Goal: Transaction & Acquisition: Register for event/course

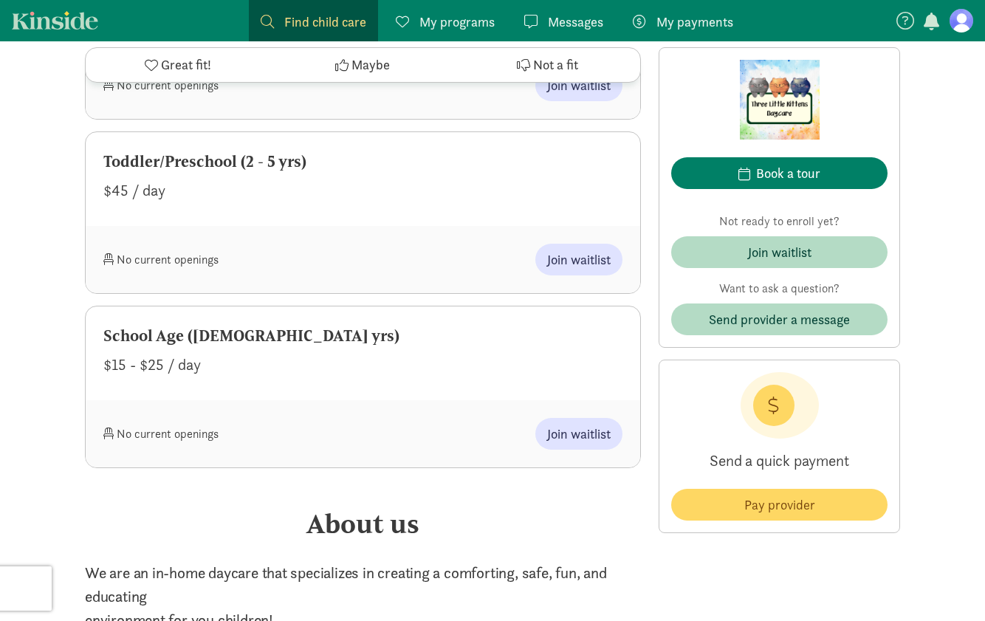
scroll to position [886, 0]
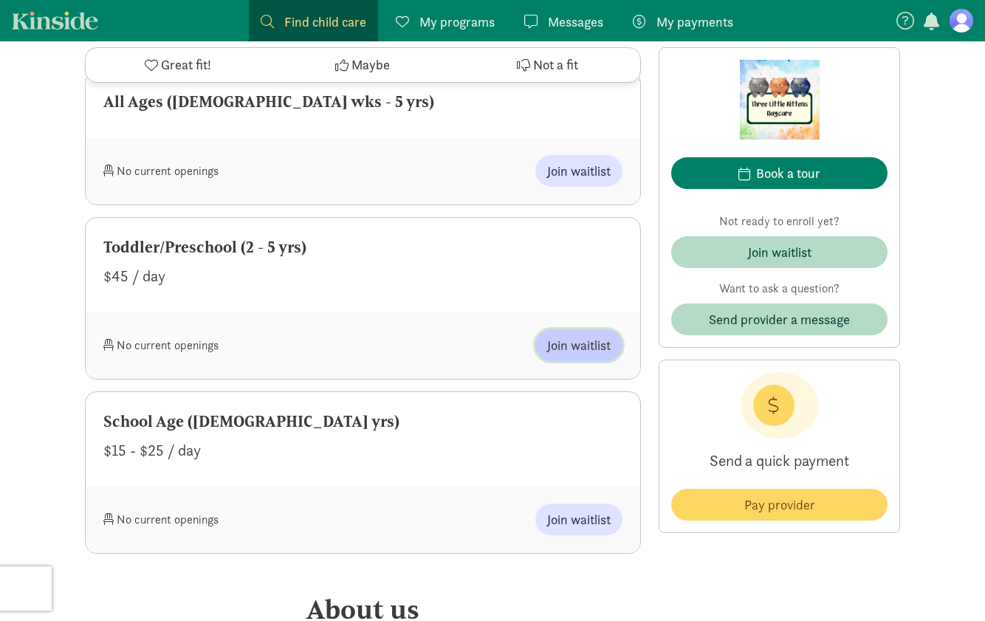
click at [591, 352] on span "Join waitlist" at bounding box center [578, 345] width 63 height 20
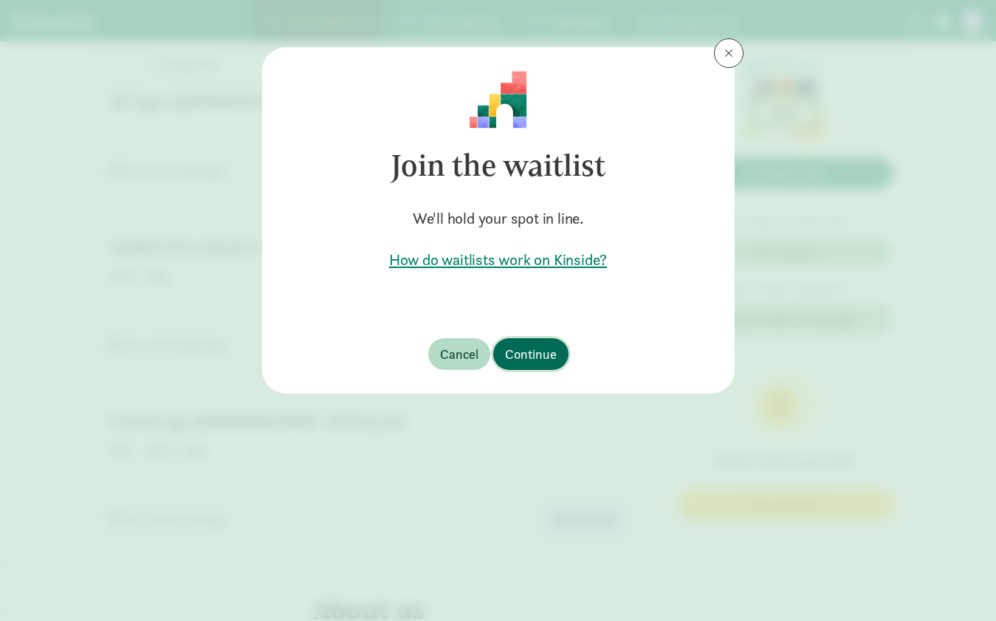
click at [540, 357] on span "Continue" at bounding box center [531, 354] width 52 height 20
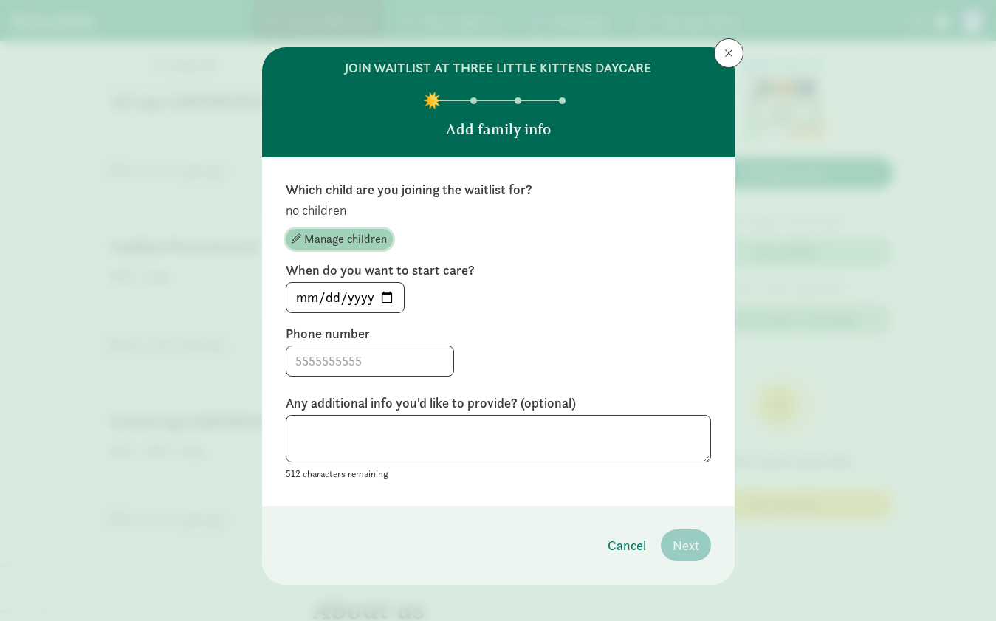
click at [345, 238] on span "Manage children" at bounding box center [345, 239] width 83 height 18
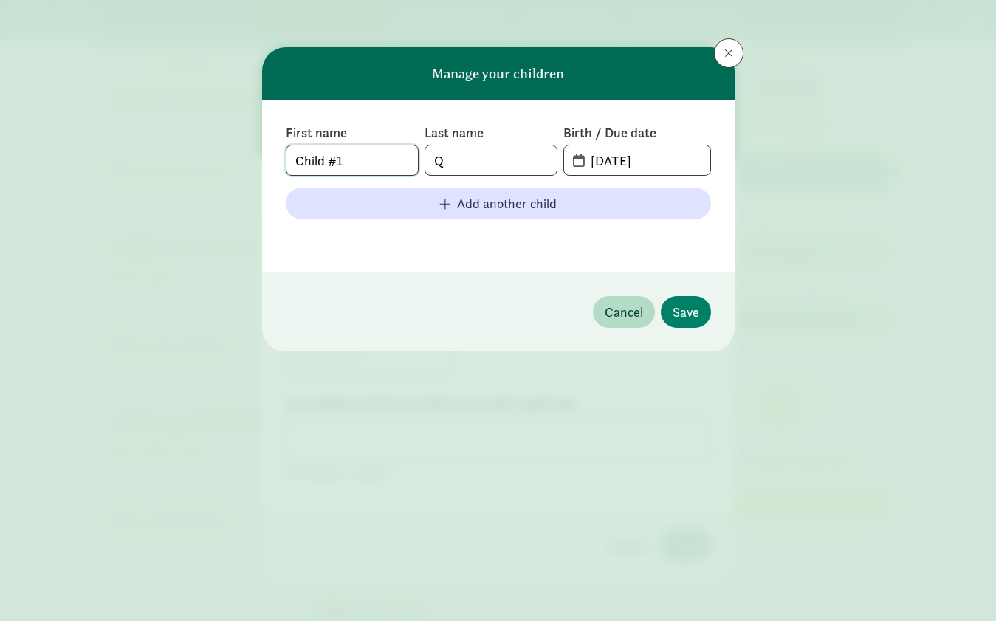
drag, startPoint x: 374, startPoint y: 159, endPoint x: 242, endPoint y: 138, distance: 133.7
click at [244, 153] on div "Manage your children First name Child #1 Last name Q Birth / Due date [DATE] Ad…" at bounding box center [498, 310] width 996 height 621
type input "Tia"
type input "Quill"
click at [606, 155] on input "[DATE]" at bounding box center [646, 160] width 128 height 30
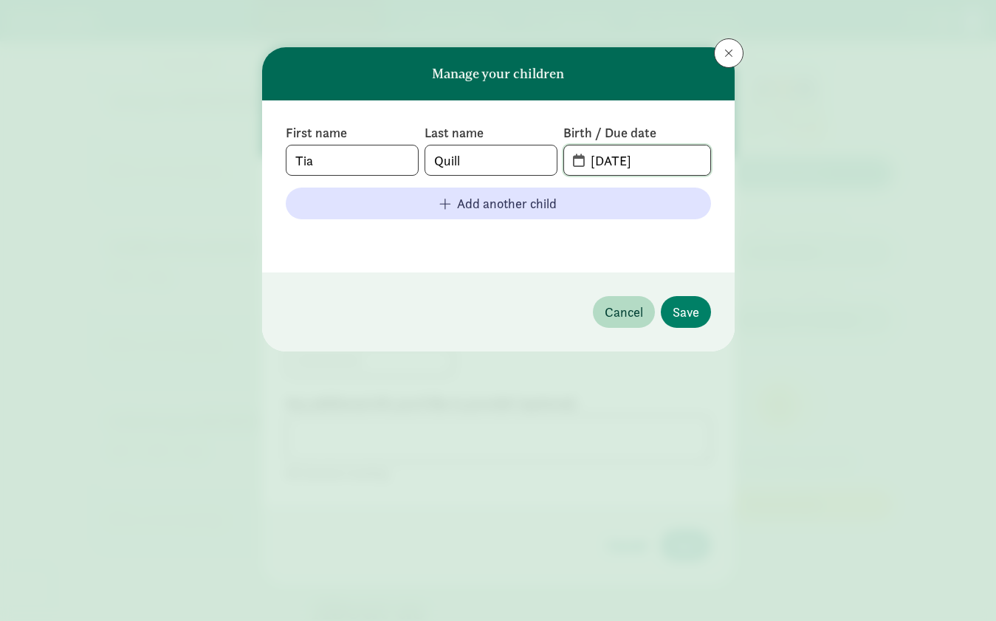
drag, startPoint x: 619, startPoint y: 157, endPoint x: 674, endPoint y: 181, distance: 59.5
click at [622, 157] on input "[DATE]" at bounding box center [646, 160] width 128 height 30
click at [664, 166] on input "[DATE]" at bounding box center [646, 160] width 128 height 30
type input "[DATE]"
click at [692, 326] on button "Save" at bounding box center [686, 312] width 50 height 32
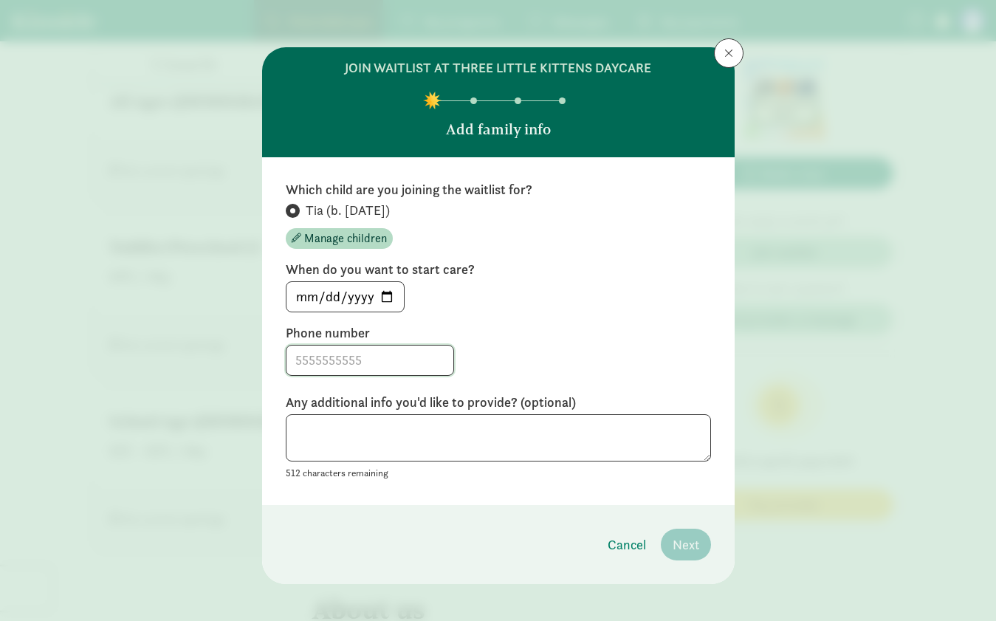
click at [350, 364] on input at bounding box center [369, 360] width 167 height 30
type input "5186942102"
click at [685, 546] on span "Next" at bounding box center [685, 544] width 27 height 20
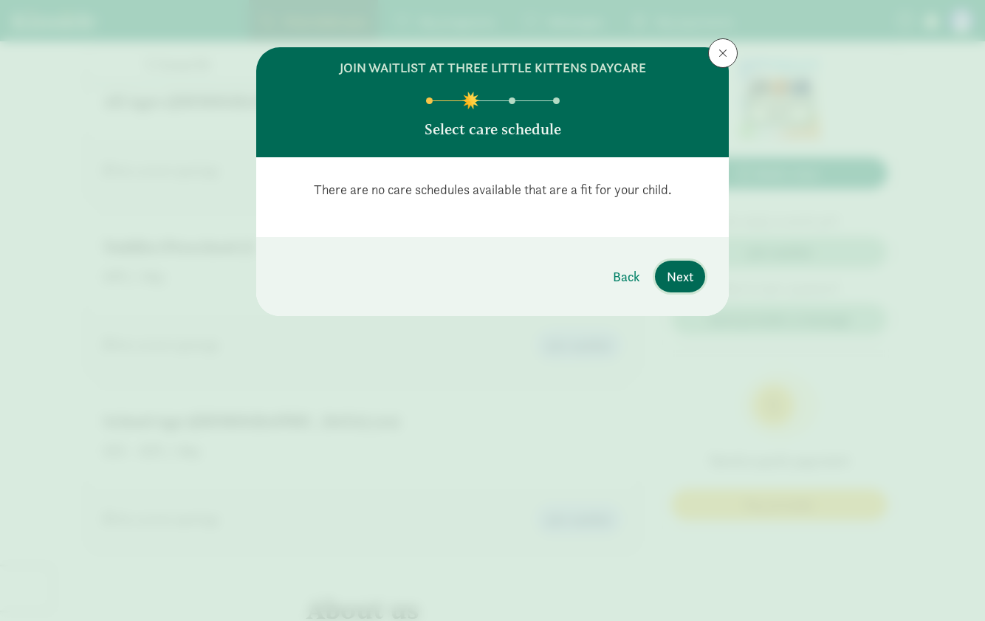
click at [698, 281] on button "Next" at bounding box center [680, 277] width 50 height 32
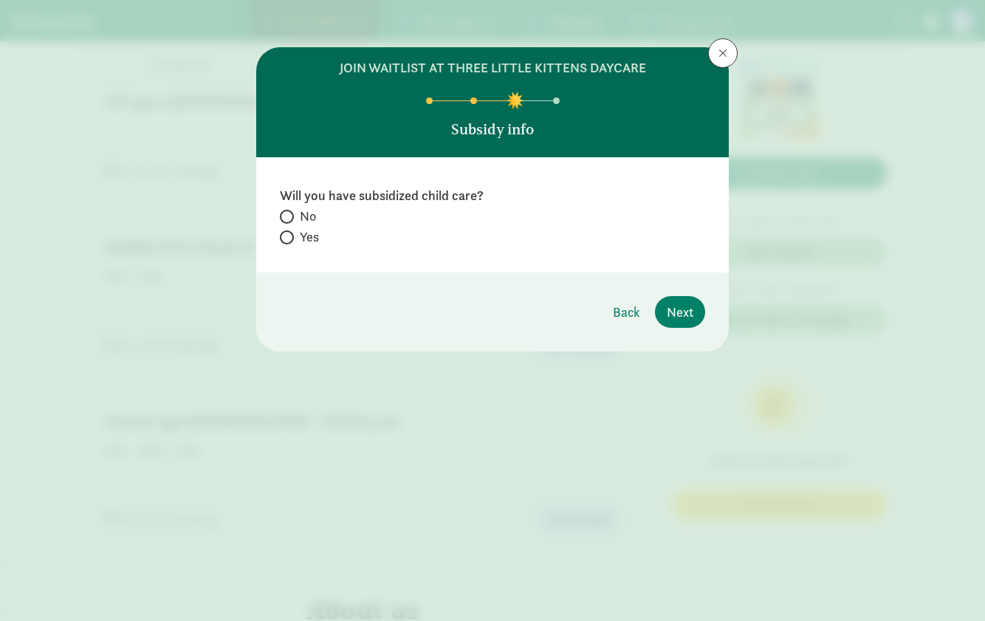
click at [302, 216] on span "No" at bounding box center [308, 216] width 16 height 18
click at [289, 216] on input "No" at bounding box center [285, 217] width 10 height 10
radio input "true"
click at [686, 314] on span "Next" at bounding box center [680, 312] width 27 height 20
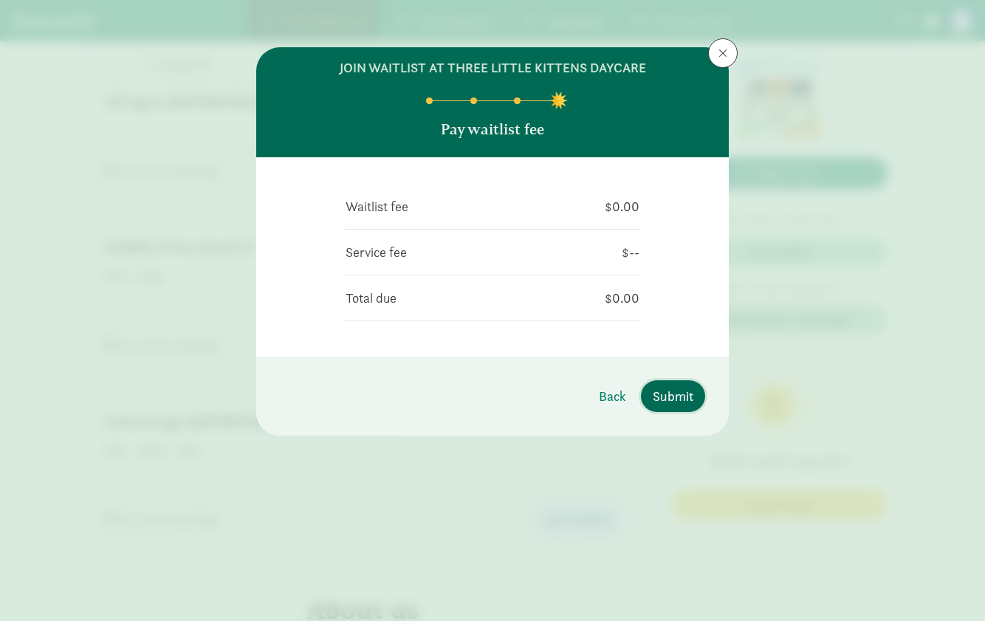
click at [665, 400] on span "Submit" at bounding box center [673, 396] width 41 height 20
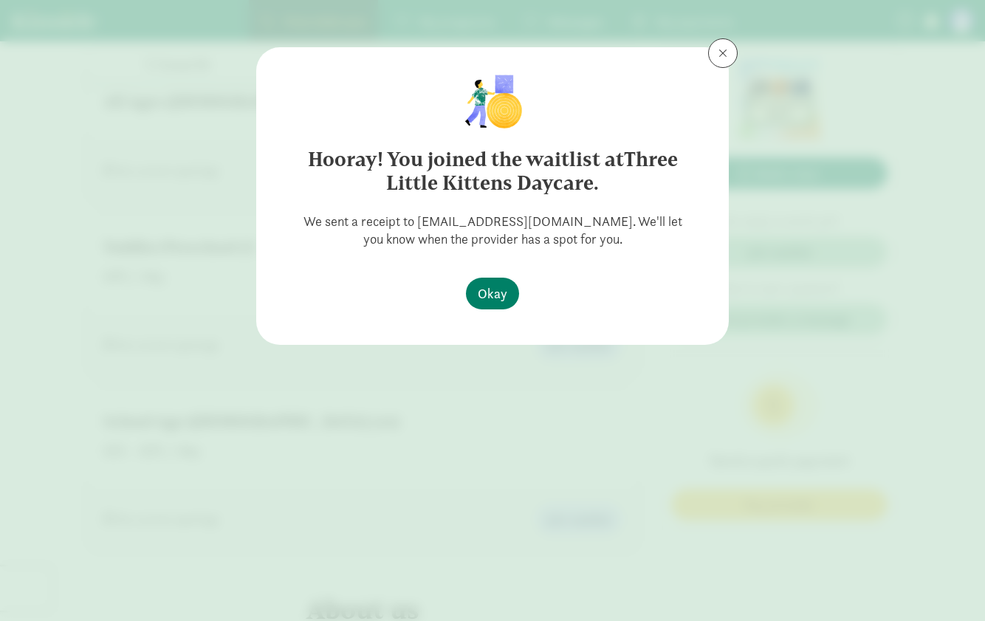
click at [827, 247] on div "Hooray! You joined the waitlist at Three Little Kittens Daycare. We sent a rece…" at bounding box center [492, 310] width 985 height 621
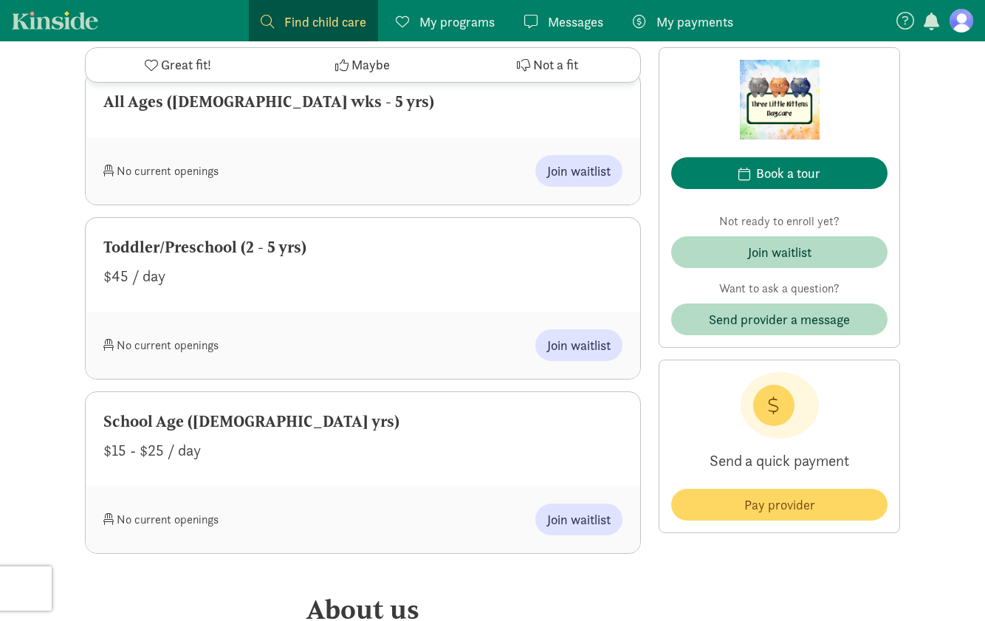
drag, startPoint x: 961, startPoint y: 334, endPoint x: 774, endPoint y: 105, distance: 295.8
click at [964, 334] on div "‹ › × View all images Three Little Kittens Daycare ‹ › × View all images Three …" at bounding box center [492, 308] width 985 height 2305
